Goal: Go to known website: Access a specific website the user already knows

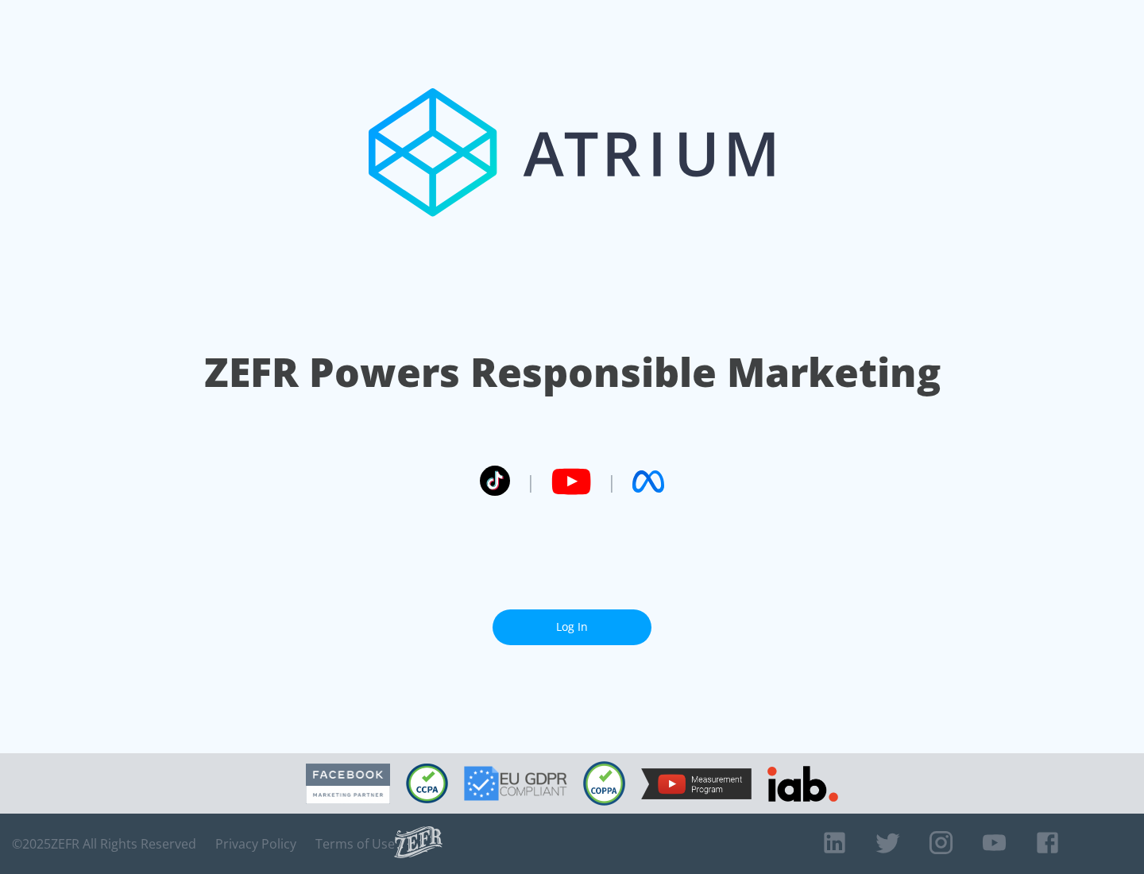
click at [572, 627] on link "Log In" at bounding box center [571, 627] width 159 height 36
